Goal: Find contact information: Find contact information

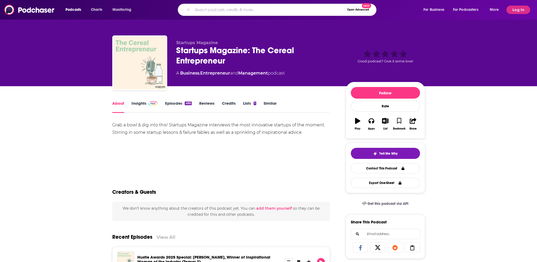
click at [200, 10] on input "Search podcasts, credits, & more..." at bounding box center [268, 10] width 152 height 8
type input "masters of home service"
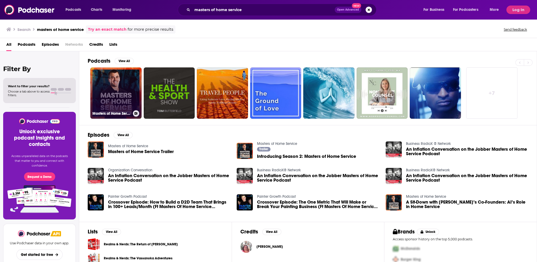
click at [127, 76] on link "Masters of Home Service" at bounding box center [115, 92] width 51 height 51
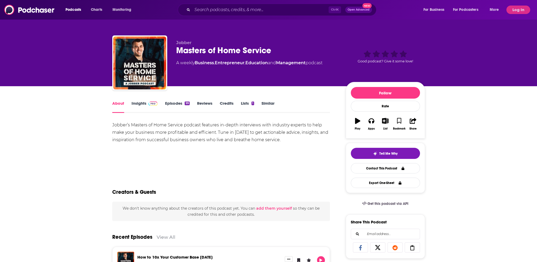
click at [139, 103] on link "Insights" at bounding box center [145, 107] width 26 height 12
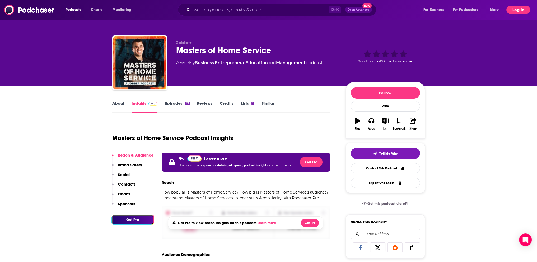
click at [517, 11] on button "Log In" at bounding box center [518, 10] width 24 height 8
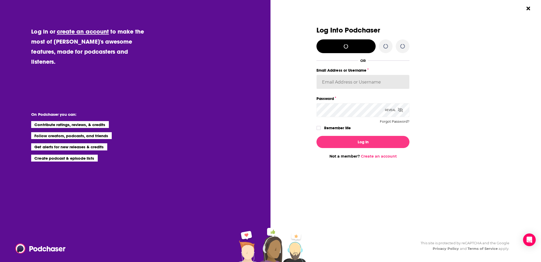
type input "TheKeyPR"
drag, startPoint x: 316, startPoint y: 127, endPoint x: 325, endPoint y: 131, distance: 9.5
click at [318, 128] on label "Dialog" at bounding box center [318, 128] width 4 height 4
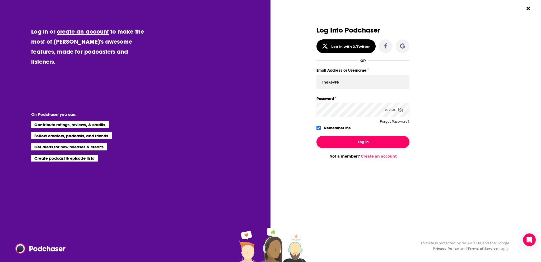
click at [344, 141] on button "Log In" at bounding box center [362, 142] width 93 height 12
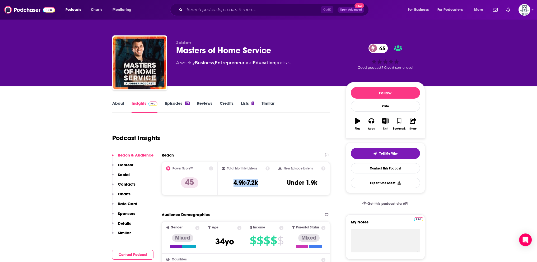
drag, startPoint x: 238, startPoint y: 183, endPoint x: 264, endPoint y: 183, distance: 26.4
click at [264, 183] on div "Total Monthly Listens 4.9k-7.2k" at bounding box center [246, 178] width 48 height 24
copy h3 "4.9k-7.2k"
drag, startPoint x: 313, startPoint y: 184, endPoint x: 316, endPoint y: 184, distance: 3.4
click at [316, 184] on h3 "Under 1.9k" at bounding box center [302, 183] width 30 height 8
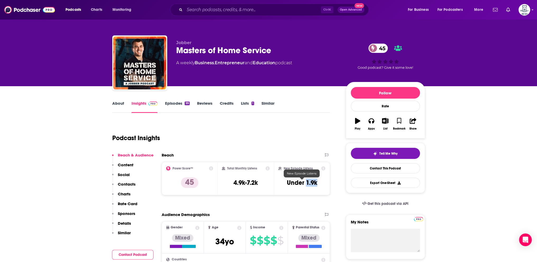
copy h3 "1.9k"
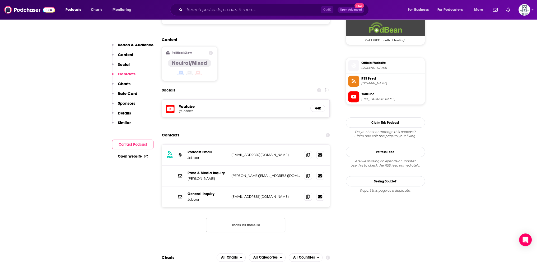
scroll to position [423, 0]
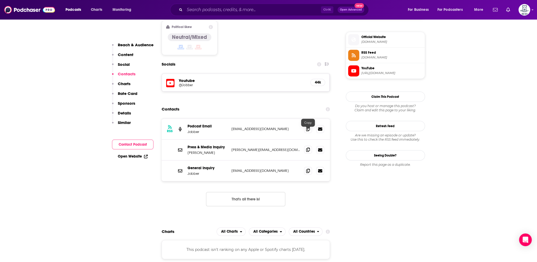
click at [306, 147] on icon at bounding box center [308, 149] width 4 height 4
click at [308, 127] on icon at bounding box center [308, 129] width 4 height 4
click at [308, 168] on icon at bounding box center [308, 170] width 4 height 4
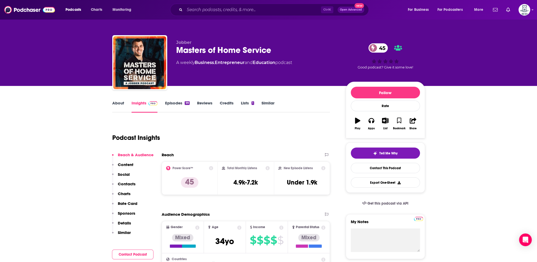
scroll to position [0, 0]
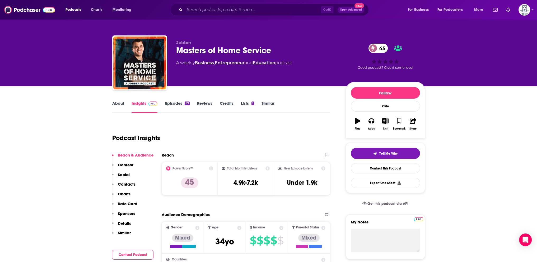
click at [115, 103] on link "About" at bounding box center [118, 107] width 12 height 12
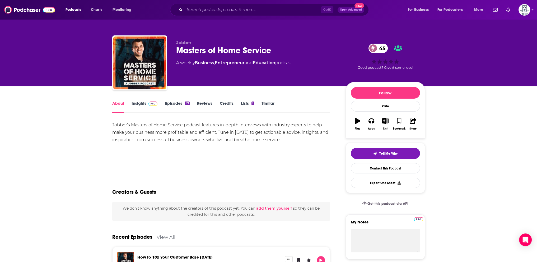
click at [134, 104] on link "Insights" at bounding box center [145, 107] width 26 height 12
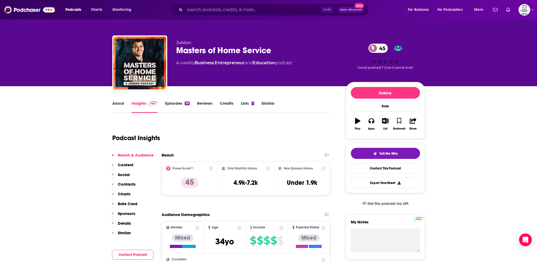
click at [177, 103] on link "Episodes 99" at bounding box center [177, 107] width 25 height 12
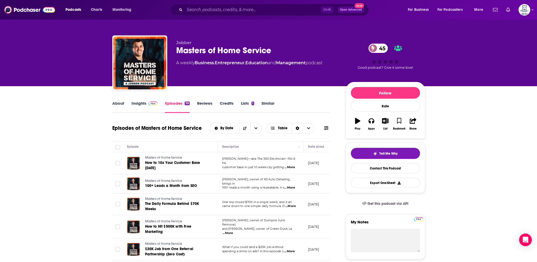
click at [140, 104] on link "Insights" at bounding box center [145, 107] width 26 height 12
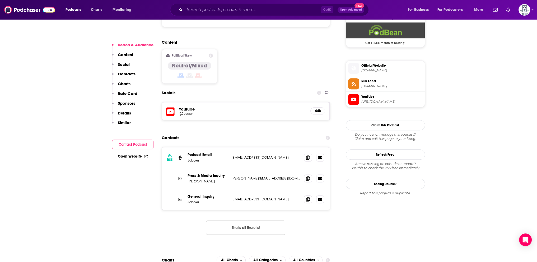
scroll to position [396, 0]
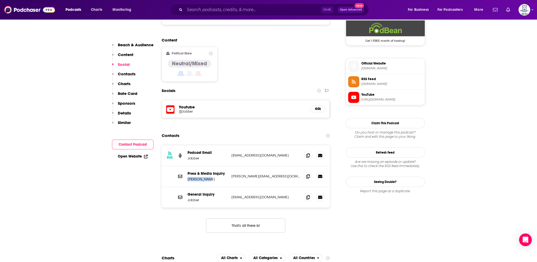
drag, startPoint x: 209, startPoint y: 162, endPoint x: 187, endPoint y: 161, distance: 22.2
click at [187, 166] on div "Press & Media Inquiry Elana Ziluk elana.z@getjobber.com elana.z@getjobber.com" at bounding box center [246, 176] width 169 height 21
copy p "Elana Ziluk"
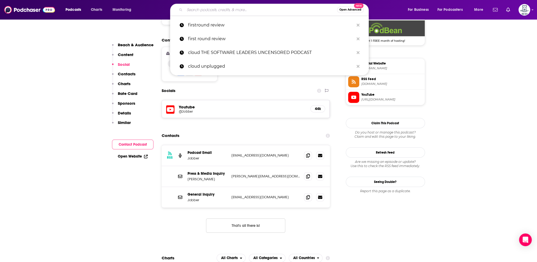
click at [198, 11] on input "Search podcasts, credits, & more..." at bounding box center [261, 10] width 152 height 8
paste input "Practical AI"
type input "Practical AI"
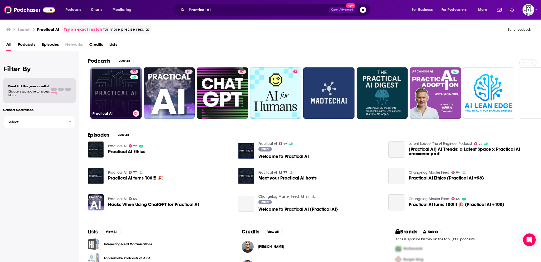
click at [127, 84] on link "77 Practical AI" at bounding box center [115, 92] width 51 height 51
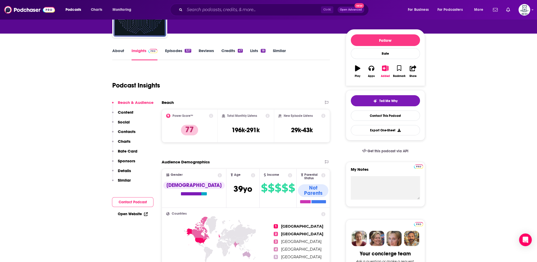
scroll to position [53, 0]
drag, startPoint x: 287, startPoint y: 129, endPoint x: 311, endPoint y: 131, distance: 24.1
click at [311, 131] on div "New Episode Listens 29k-43k" at bounding box center [301, 125] width 47 height 24
copy h3 "29k-43k"
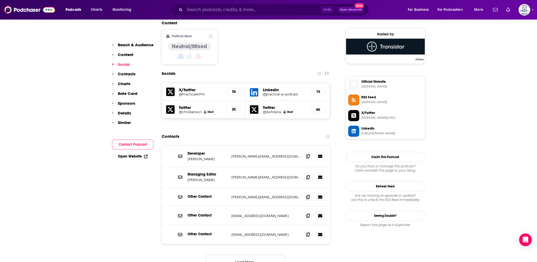
scroll to position [423, 0]
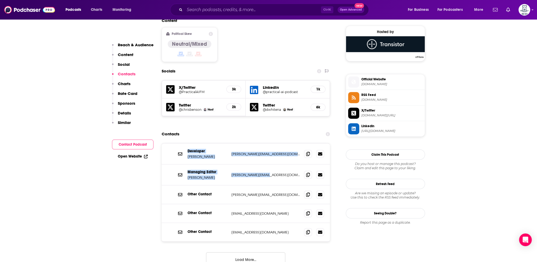
drag, startPoint x: 184, startPoint y: 118, endPoint x: 272, endPoint y: 142, distance: 91.6
click at [272, 143] on div "Developer Gerhard Lazu gerhard@changelog.com gerhard@changelog.com Managing Edi…" at bounding box center [246, 192] width 169 height 98
copy div "Developer Gerhard Lazu gerhard@changelog.com gerhard@changelog.com Managing Edi…"
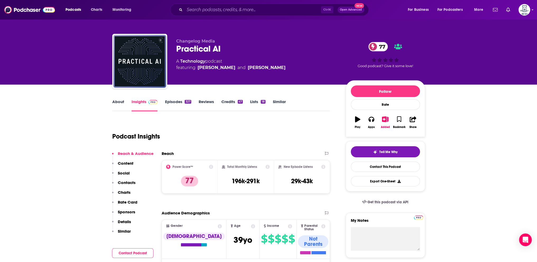
scroll to position [0, 0]
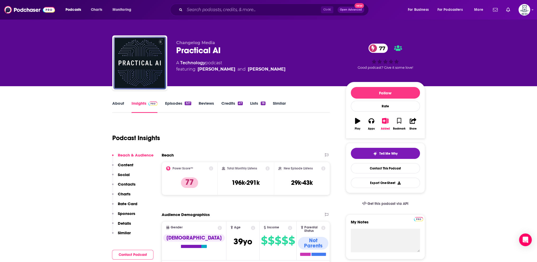
click at [117, 105] on link "About" at bounding box center [118, 107] width 12 height 12
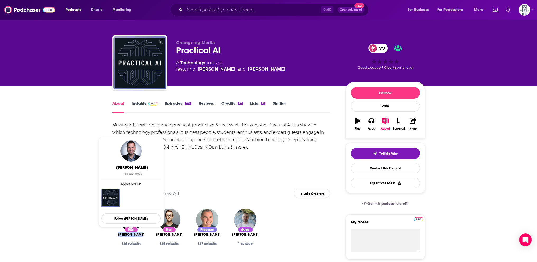
drag, startPoint x: 116, startPoint y: 236, endPoint x: 141, endPoint y: 235, distance: 25.1
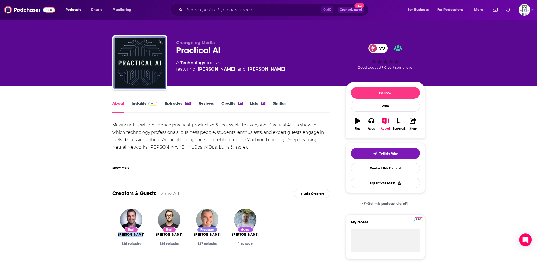
copy span "Chris Benson"
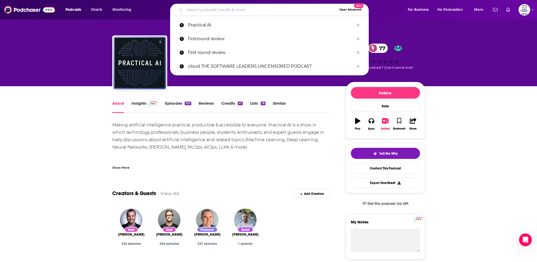
click at [192, 11] on input "Search podcasts, credits, & more..." at bounding box center [261, 10] width 152 height 8
paste input "Second Time Founders"
type input "Second Time Founders"
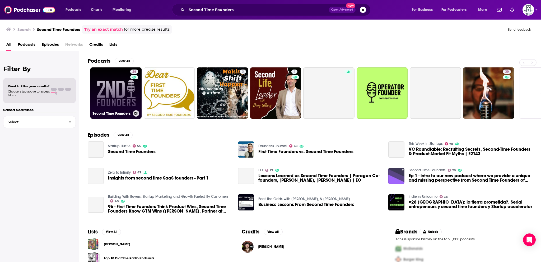
click at [123, 94] on link "28 Second Time Founders" at bounding box center [115, 92] width 51 height 51
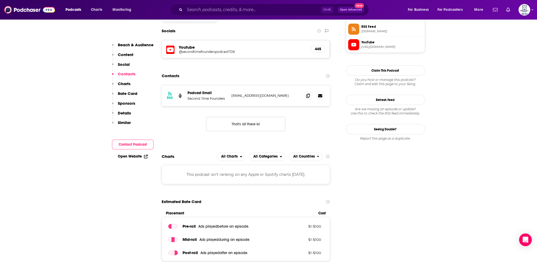
scroll to position [396, 0]
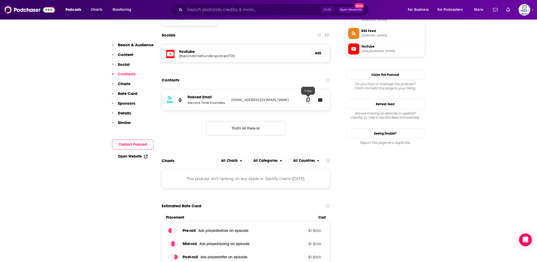
click at [309, 102] on span at bounding box center [308, 100] width 8 height 8
click at [305, 99] on span at bounding box center [308, 100] width 8 height 8
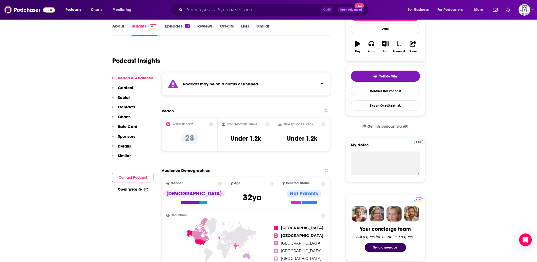
scroll to position [79, 0]
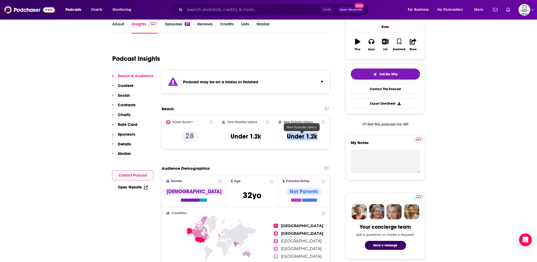
drag, startPoint x: 284, startPoint y: 137, endPoint x: 317, endPoint y: 137, distance: 32.8
click at [317, 137] on div "New Episode Listens Under 1.2k" at bounding box center [301, 132] width 47 height 24
copy h3 "Under 1.2k"
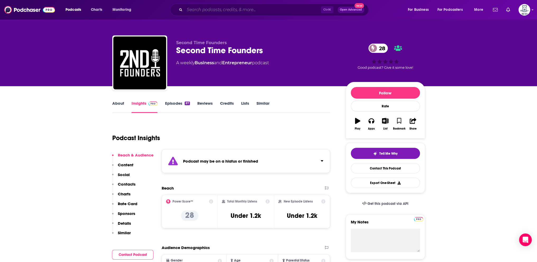
click at [195, 11] on input "Search podcasts, credits, & more..." at bounding box center [253, 10] width 136 height 8
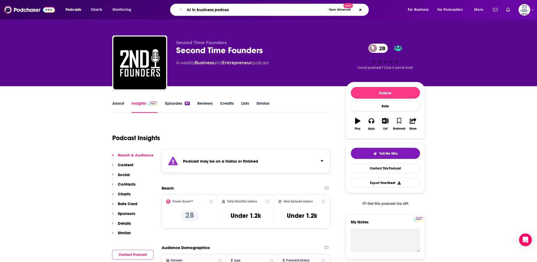
type input "AI in business podcast"
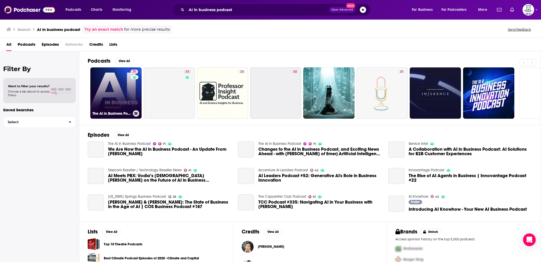
click at [113, 86] on link "71 The AI in Business Podcast" at bounding box center [115, 92] width 51 height 51
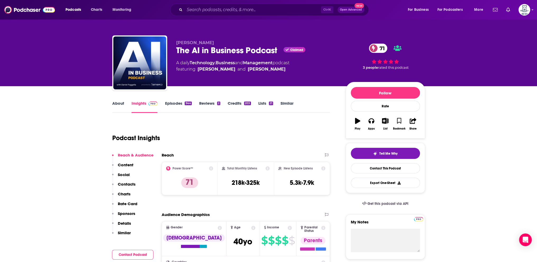
drag, startPoint x: 196, startPoint y: 69, endPoint x: 278, endPoint y: 69, distance: 82.2
click at [278, 69] on span "featuring Dan Faggella and Matthew DeMello" at bounding box center [232, 69] width 113 height 6
copy span "Dan Faggella and Matthew DeMello"
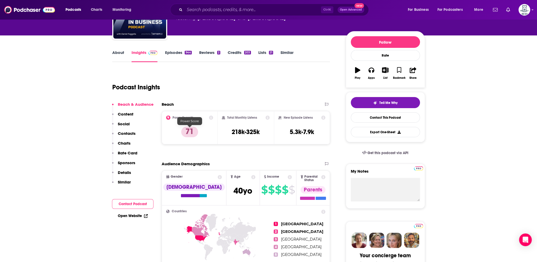
scroll to position [53, 0]
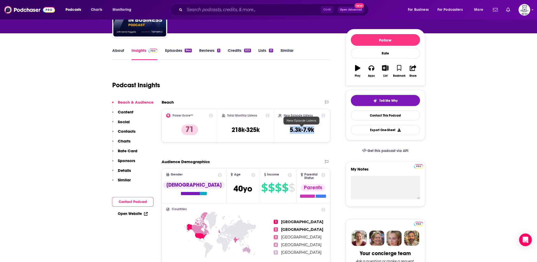
drag, startPoint x: 292, startPoint y: 130, endPoint x: 314, endPoint y: 130, distance: 22.2
click at [314, 130] on div "New Episode Listens 5.3k-7.9k" at bounding box center [301, 125] width 47 height 24
copy h3 "5.3k-7.9k"
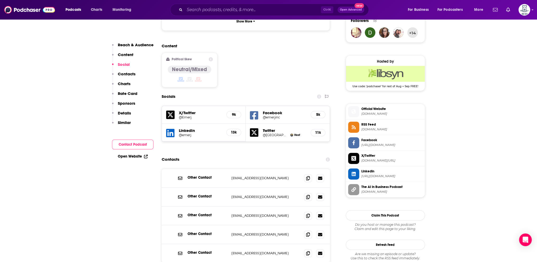
scroll to position [396, 0]
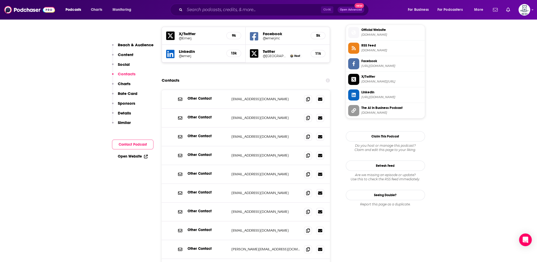
scroll to position [476, 0]
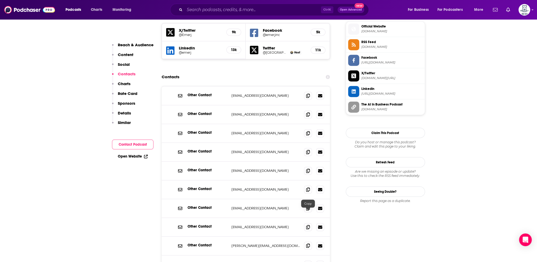
click at [309, 241] on span at bounding box center [308, 245] width 8 height 8
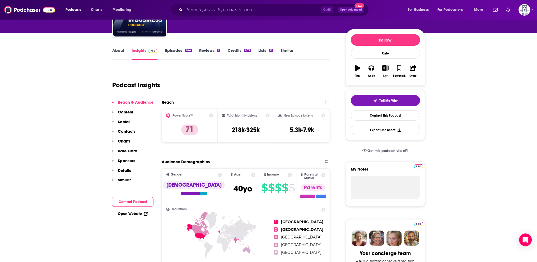
scroll to position [0, 0]
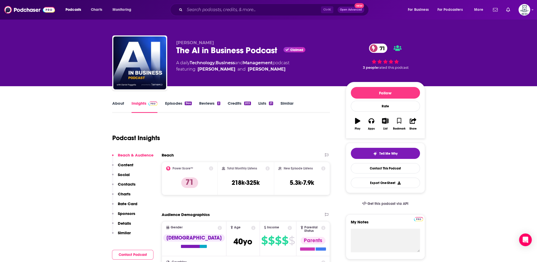
click at [114, 106] on link "About" at bounding box center [118, 107] width 12 height 12
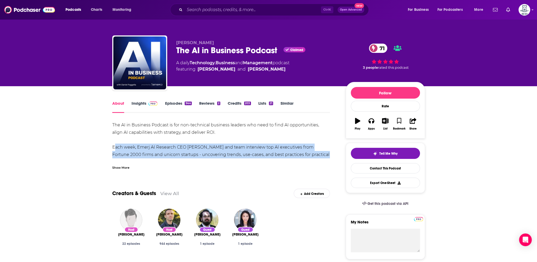
drag, startPoint x: 105, startPoint y: 148, endPoint x: 316, endPoint y: 156, distance: 211.2
copy div "Each week, Emerj AI Research CEO Daniel Faggella and team interview top AI exec…"
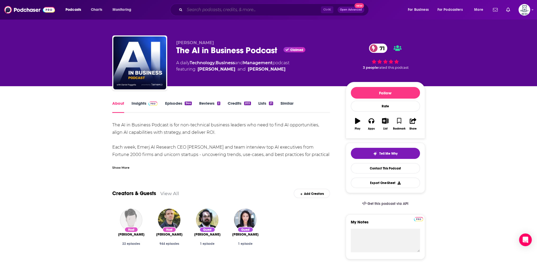
click at [220, 9] on input "Search podcasts, credits, & more..." at bounding box center [253, 10] width 136 height 8
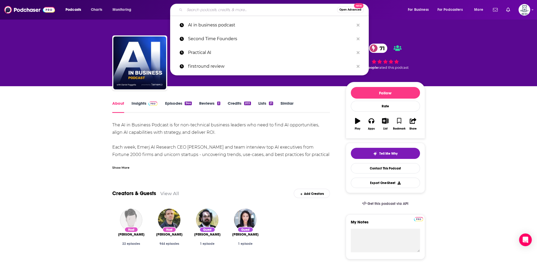
paste input "The Best Small Business Show"
type input "The Best Small Business Show"
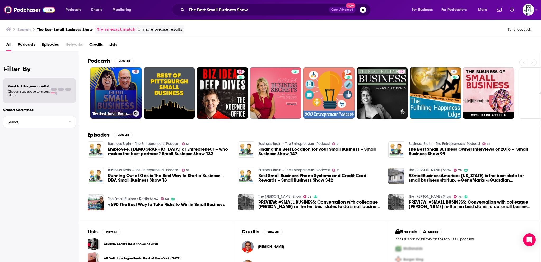
click at [118, 91] on link "41 The Best Small Business Show" at bounding box center [115, 92] width 51 height 51
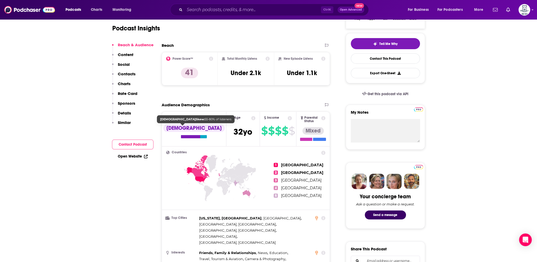
scroll to position [106, 0]
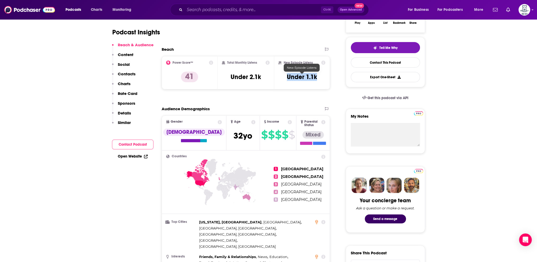
drag, startPoint x: 280, startPoint y: 80, endPoint x: 318, endPoint y: 78, distance: 38.4
click at [318, 78] on div "New Episode Listens Under 1.1k" at bounding box center [301, 72] width 47 height 24
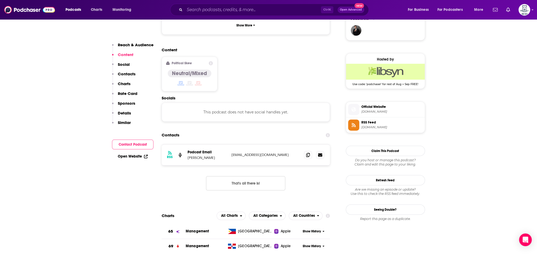
scroll to position [396, 0]
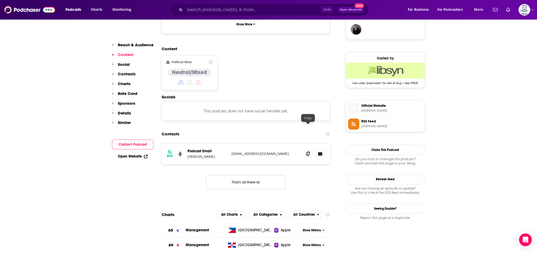
click at [308, 151] on icon at bounding box center [308, 153] width 4 height 4
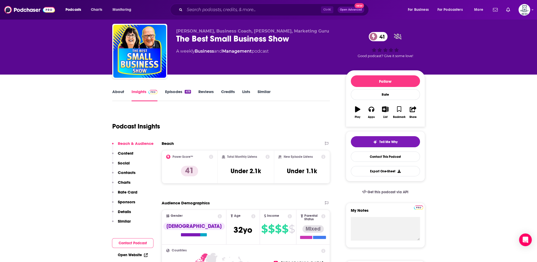
scroll to position [0, 0]
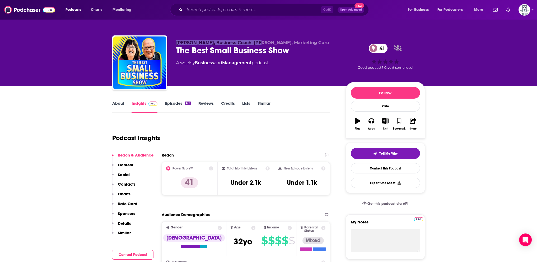
drag, startPoint x: 172, startPoint y: 43, endPoint x: 254, endPoint y: 43, distance: 81.9
click at [254, 43] on div "Rich Gee, Business Coach, BJ Flagg, Marketing Guru The Best Small Business Show…" at bounding box center [268, 63] width 313 height 57
click at [112, 104] on link "About" at bounding box center [118, 107] width 12 height 12
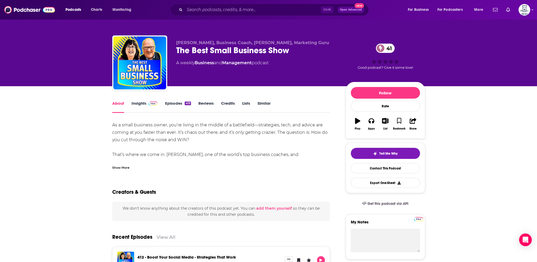
click at [123, 167] on div "Show More" at bounding box center [120, 167] width 17 height 5
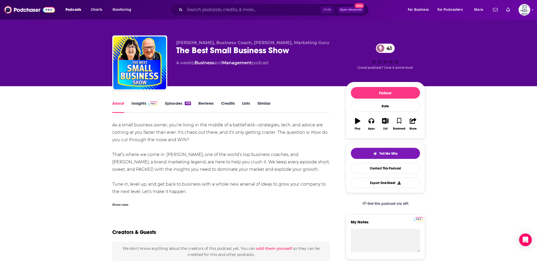
click at [146, 100] on div "About Insights Episodes 419 Reviews Credits Lists Similar" at bounding box center [221, 106] width 218 height 13
click at [145, 102] on link "Insights" at bounding box center [145, 107] width 26 height 12
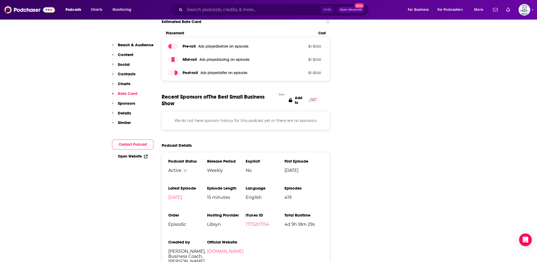
scroll to position [660, 0]
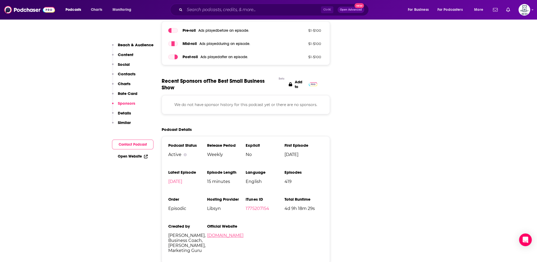
click at [214, 233] on link "richgee.com" at bounding box center [225, 235] width 36 height 5
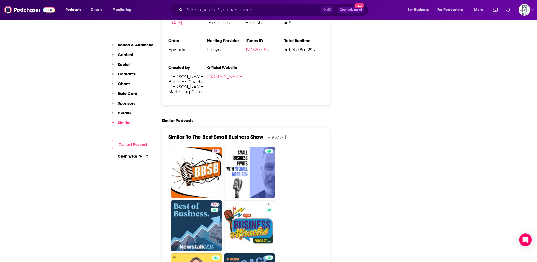
scroll to position [977, 0]
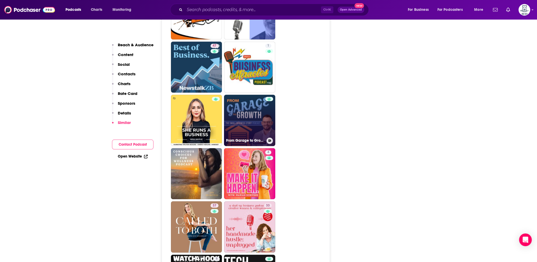
click at [262, 95] on link "From Garage to Growth: The Small Business Story" at bounding box center [249, 120] width 51 height 51
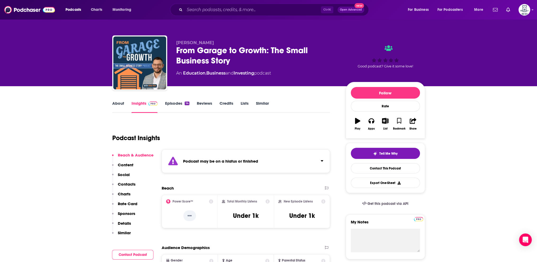
scroll to position [132, 0]
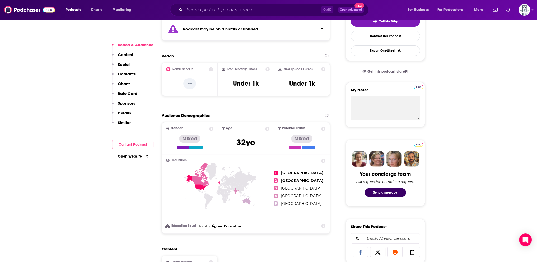
type input "https://www.podchaser.com/podcasts/the-best-small-business-show-524794"
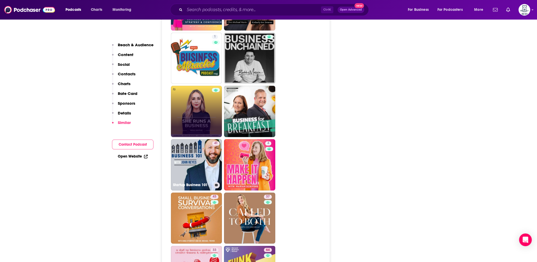
scroll to position [1162, 0]
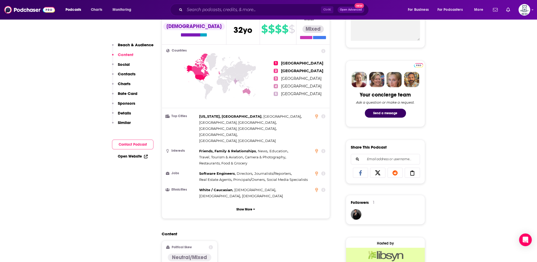
scroll to position [26, 0]
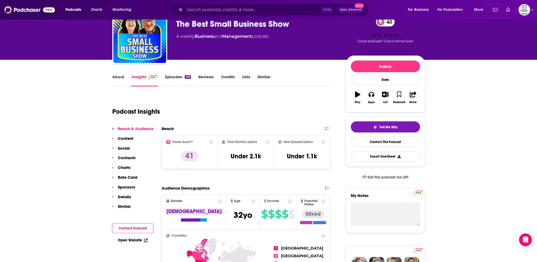
click at [178, 78] on link "Episodes 419" at bounding box center [178, 80] width 26 height 12
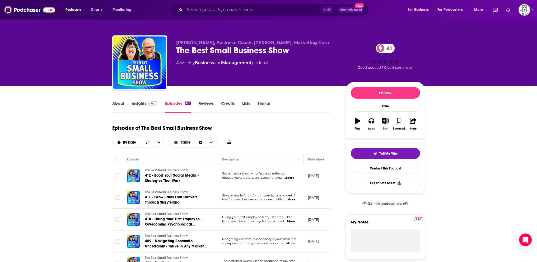
click at [288, 177] on span "...More" at bounding box center [289, 178] width 11 height 4
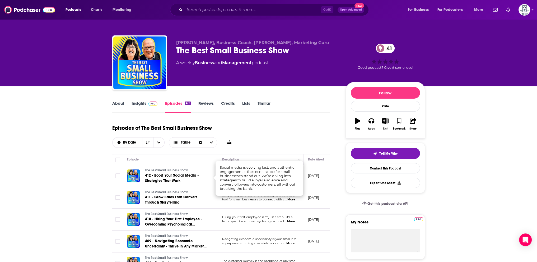
click at [293, 199] on span "...More" at bounding box center [290, 199] width 11 height 4
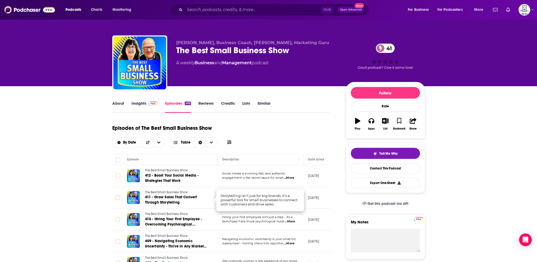
click at [292, 221] on span "...More" at bounding box center [290, 221] width 11 height 4
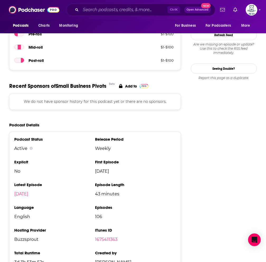
scroll to position [555, 0]
